Goal: Transaction & Acquisition: Subscribe to service/newsletter

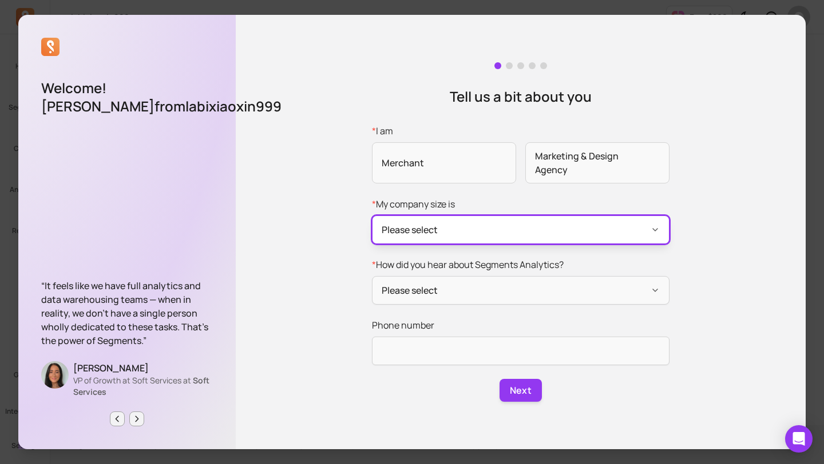
click at [428, 232] on button "Please select" at bounding box center [520, 230] width 297 height 29
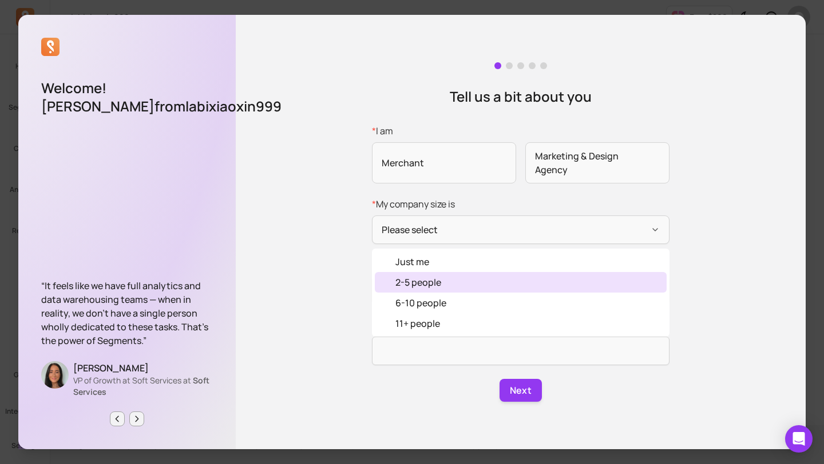
click at [424, 285] on div "2-5 people" at bounding box center [418, 283] width 46 height 14
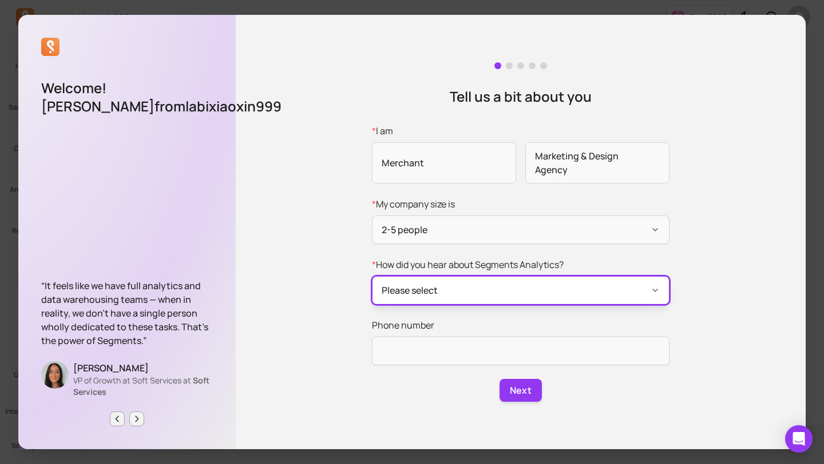
click at [497, 289] on button "Please select" at bounding box center [520, 290] width 297 height 29
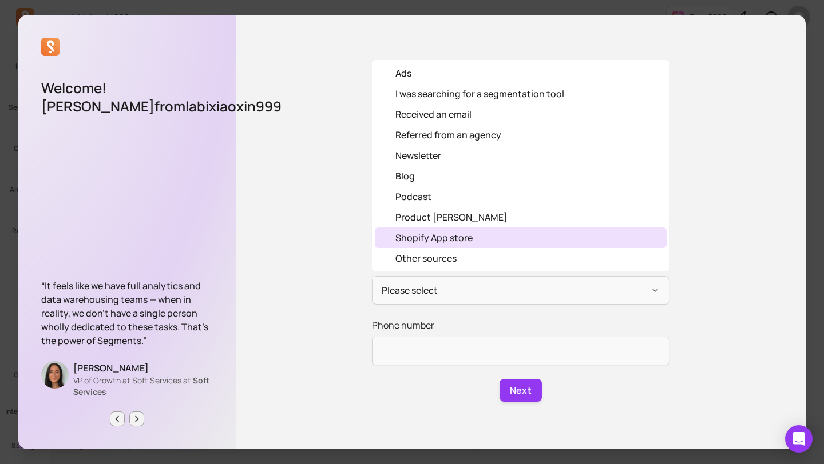
click at [454, 240] on div "Shopify App store" at bounding box center [433, 238] width 77 height 14
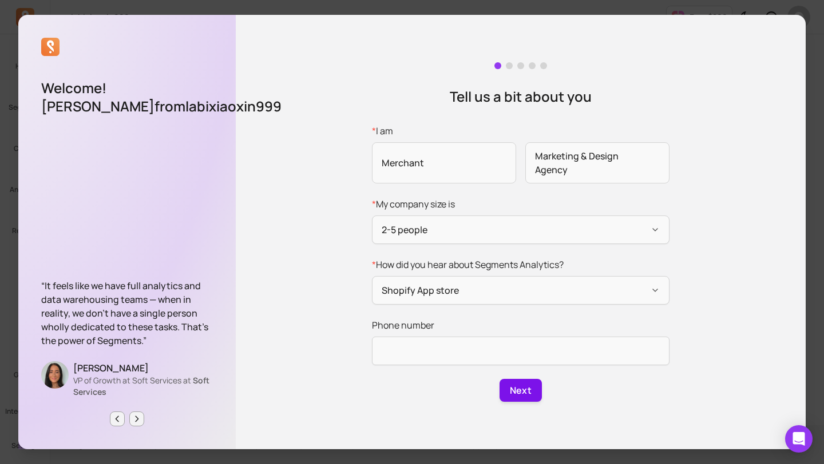
click at [512, 388] on button "Next" at bounding box center [520, 390] width 42 height 23
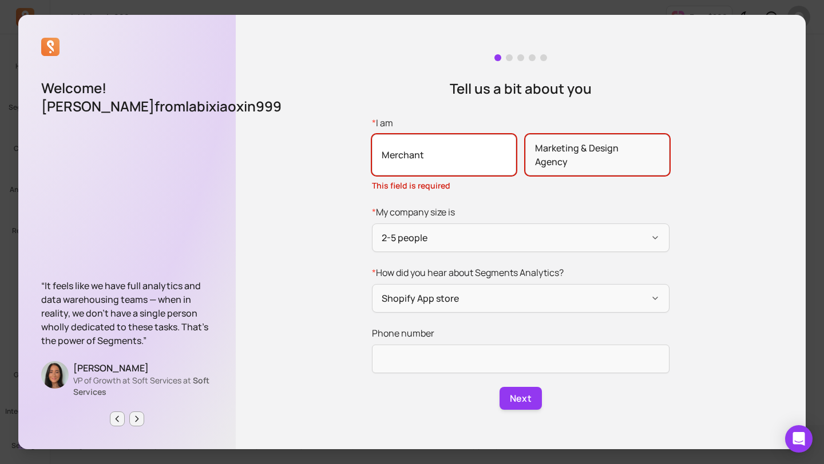
click at [431, 149] on span "Merchant" at bounding box center [444, 154] width 144 height 41
click at [0, 0] on input "* I am Merchant Marketing & Design Agency This field is required" at bounding box center [0, 0] width 0 height 0
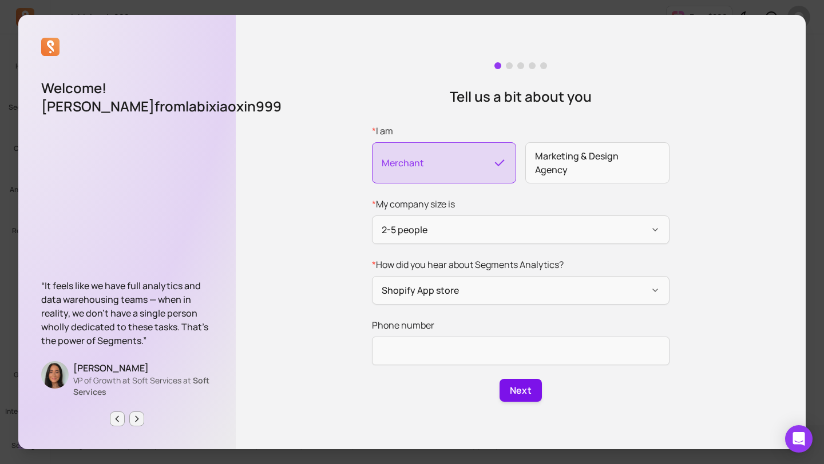
click at [524, 391] on button "Next" at bounding box center [520, 390] width 42 height 23
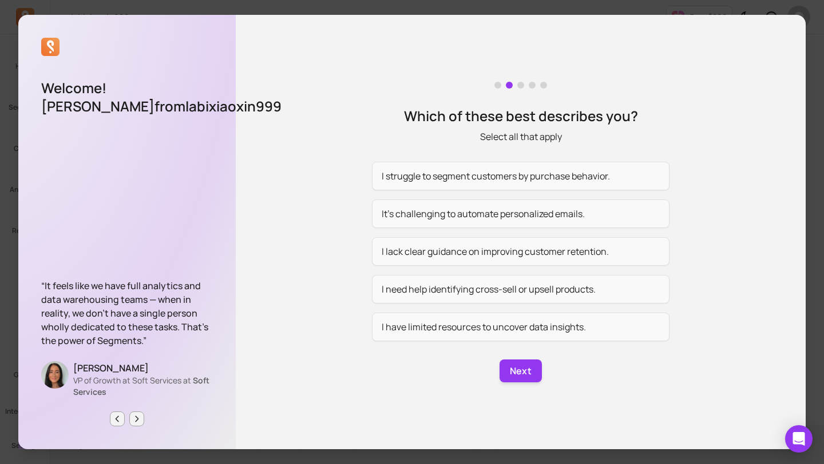
click at [112, 411] on div "“It feels like we have full analytics and data warehousing teams — when in real…" at bounding box center [127, 353] width 172 height 148
click at [113, 420] on icon "Previous page" at bounding box center [117, 419] width 9 height 9
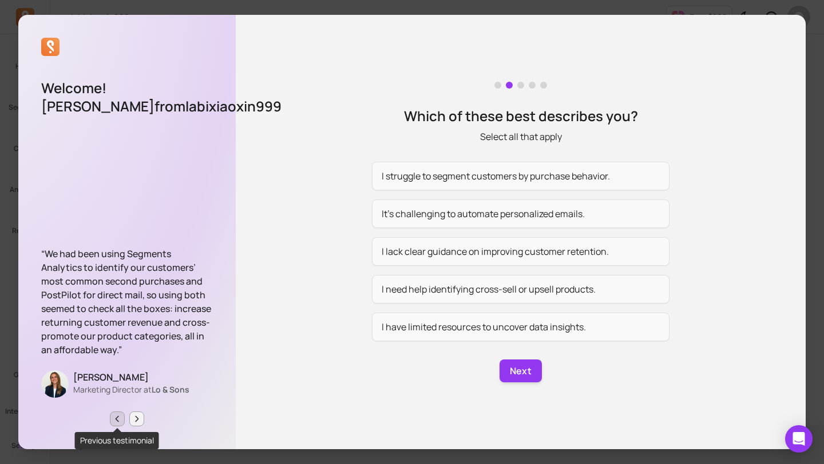
click at [116, 423] on icon "Previous page" at bounding box center [117, 419] width 9 height 9
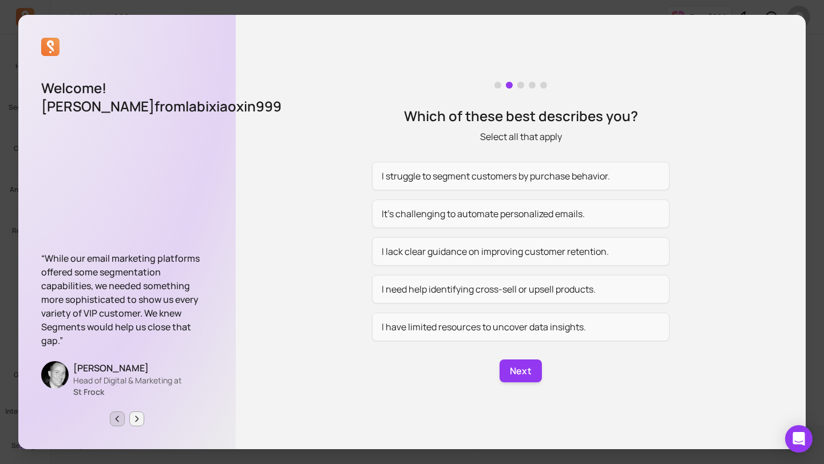
click at [116, 423] on icon "Previous page" at bounding box center [117, 419] width 9 height 9
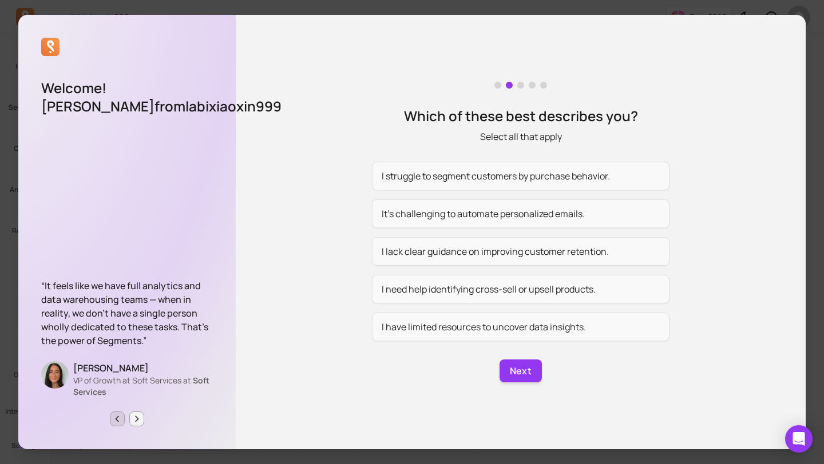
click at [116, 423] on icon "Previous page" at bounding box center [117, 419] width 9 height 9
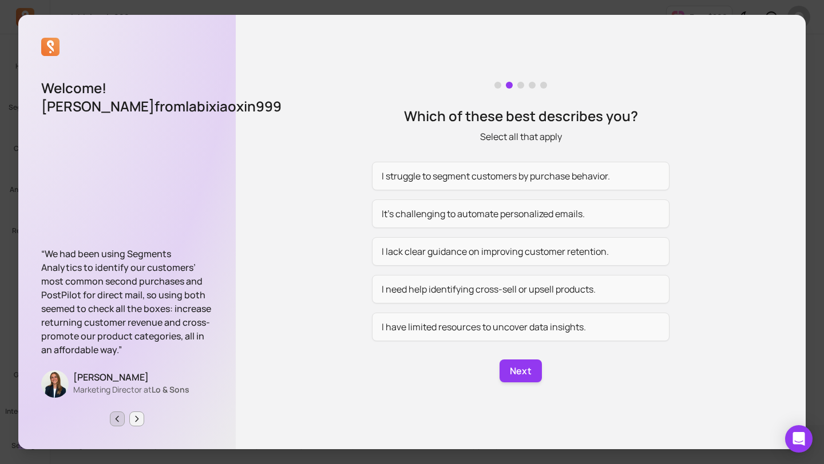
click at [116, 423] on icon "Previous page" at bounding box center [117, 419] width 9 height 9
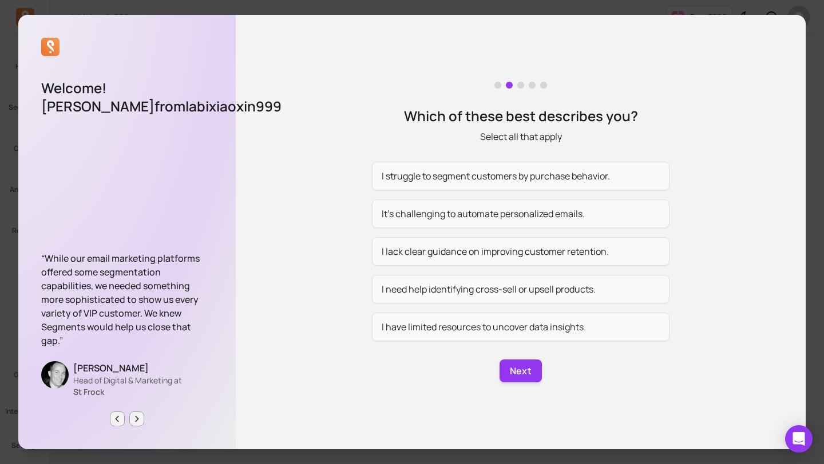
click at [498, 86] on span at bounding box center [497, 85] width 7 height 7
click at [499, 86] on span at bounding box center [497, 85] width 7 height 7
click at [542, 170] on button "I struggle to segment customers by purchase behavior." at bounding box center [520, 176] width 297 height 29
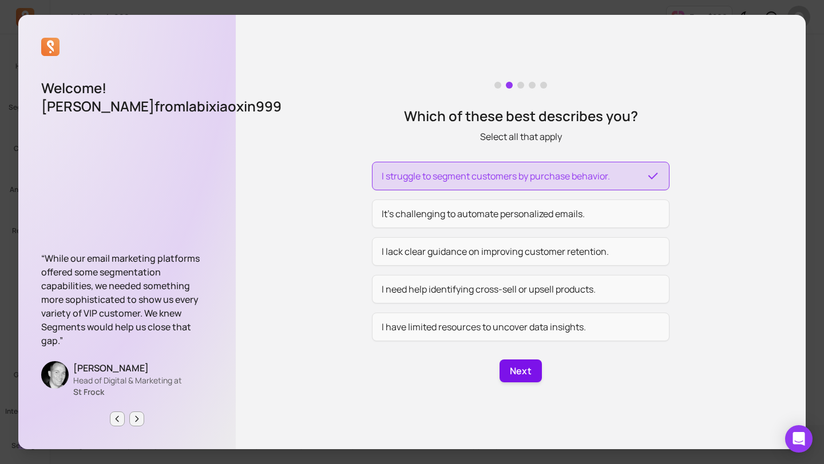
click at [535, 364] on button "Next" at bounding box center [520, 371] width 42 height 23
click at [535, 364] on button "button" at bounding box center [521, 371] width 42 height 23
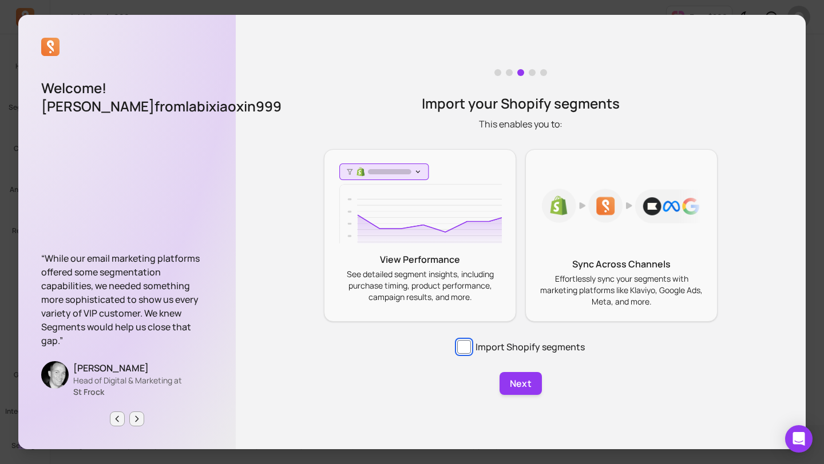
click at [470, 349] on input "Import Shopify segments" at bounding box center [464, 347] width 14 height 14
click at [466, 350] on input "Import Shopify segments" at bounding box center [464, 347] width 14 height 14
click at [470, 348] on input "Import Shopify segments" at bounding box center [464, 347] width 14 height 14
click at [443, 230] on img at bounding box center [420, 204] width 164 height 81
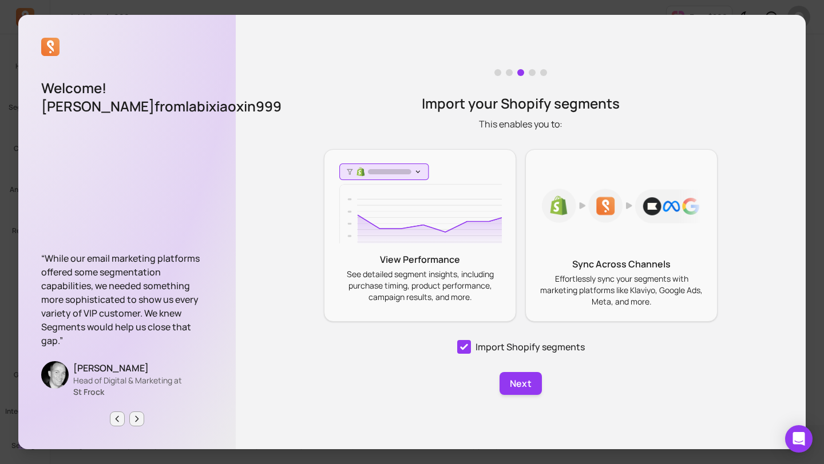
checkbox input "true"
click at [533, 392] on button "Next" at bounding box center [520, 383] width 42 height 23
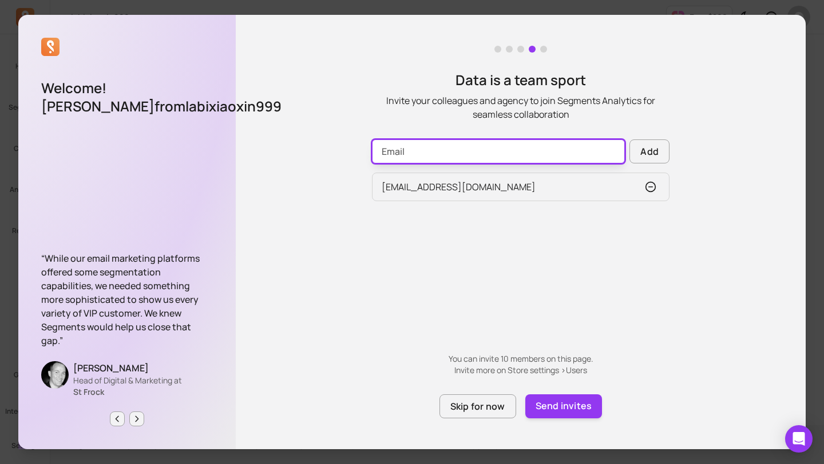
click at [458, 154] on input "Email" at bounding box center [498, 152] width 253 height 24
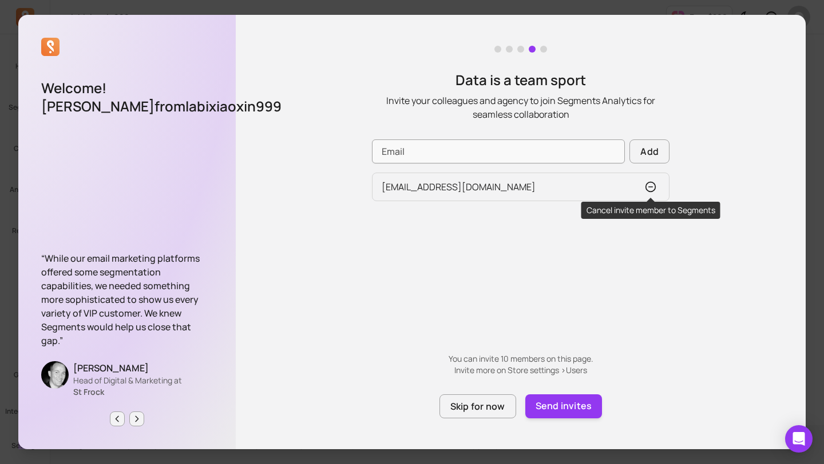
click at [649, 185] on icon "button" at bounding box center [650, 186] width 11 height 11
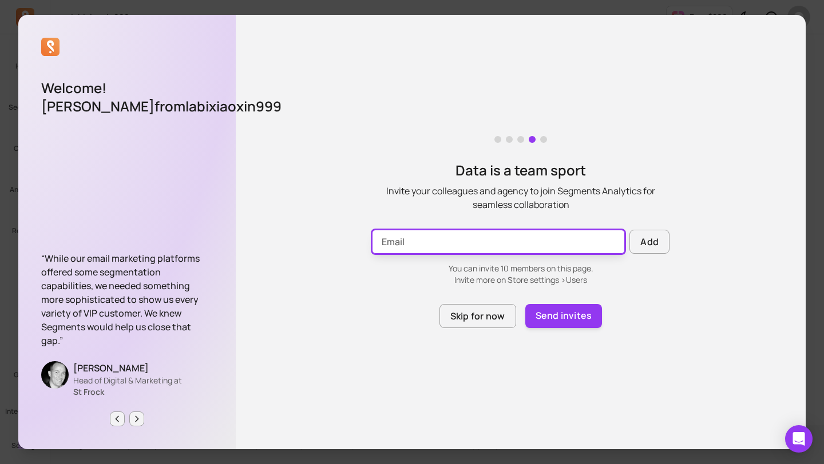
click at [471, 239] on input "Email" at bounding box center [498, 242] width 253 height 24
type input "[EMAIL_ADDRESS][DOMAIN_NAME]"
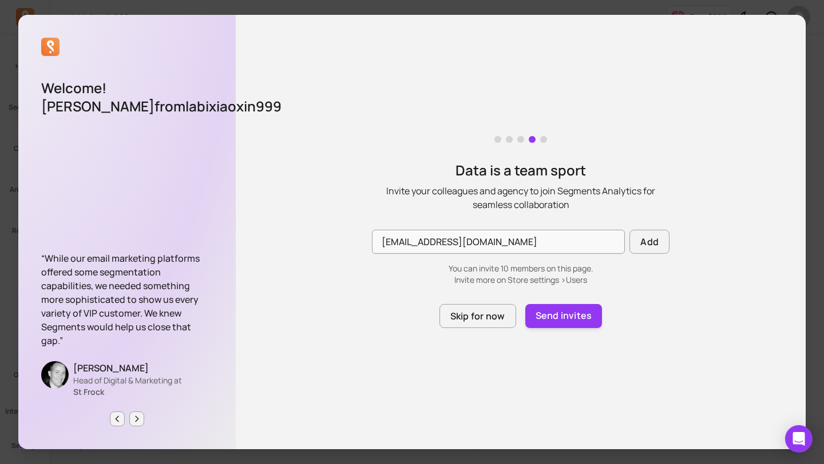
drag, startPoint x: 559, startPoint y: 325, endPoint x: 464, endPoint y: 359, distance: 100.2
click at [466, 360] on div "Data is a team sport Invite your colleagues and agency to join Segments Analyti…" at bounding box center [521, 232] width 570 height 435
click at [470, 321] on button "Skip for now" at bounding box center [477, 316] width 77 height 24
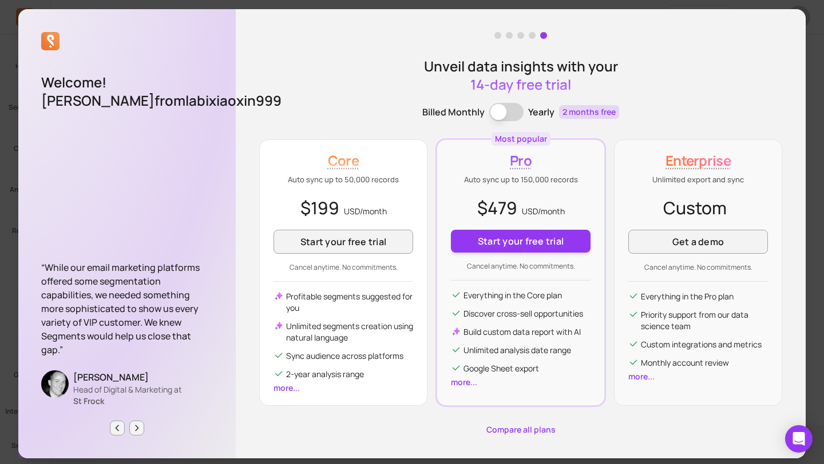
scroll to position [3, 0]
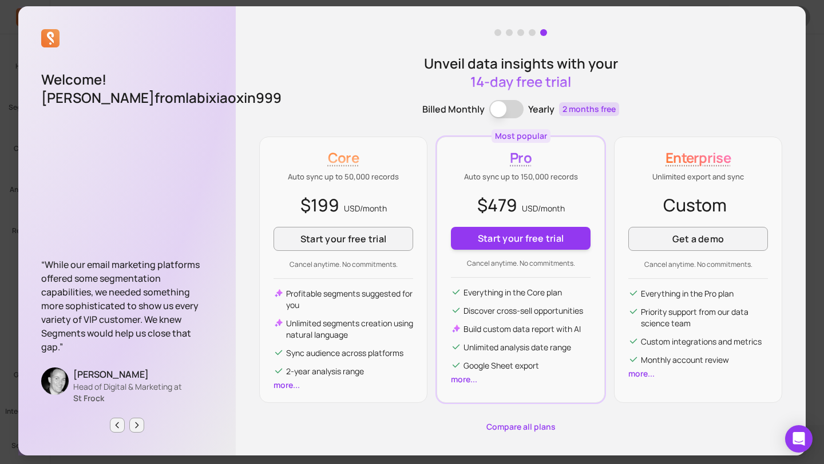
click at [509, 113] on button "Billing term" at bounding box center [506, 109] width 34 height 18
click at [304, 243] on button "Start your free trial" at bounding box center [343, 239] width 140 height 24
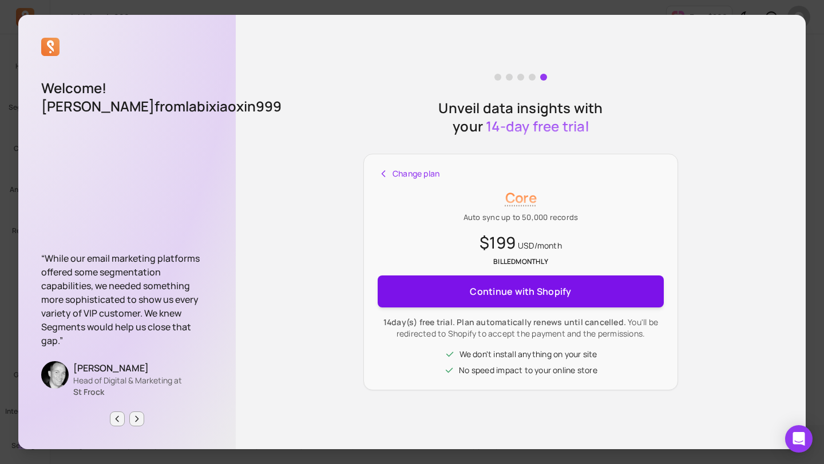
click at [538, 293] on span "Continue with Shopify" at bounding box center [520, 291] width 101 height 23
